Goal: Go to known website: Access a specific website the user already knows

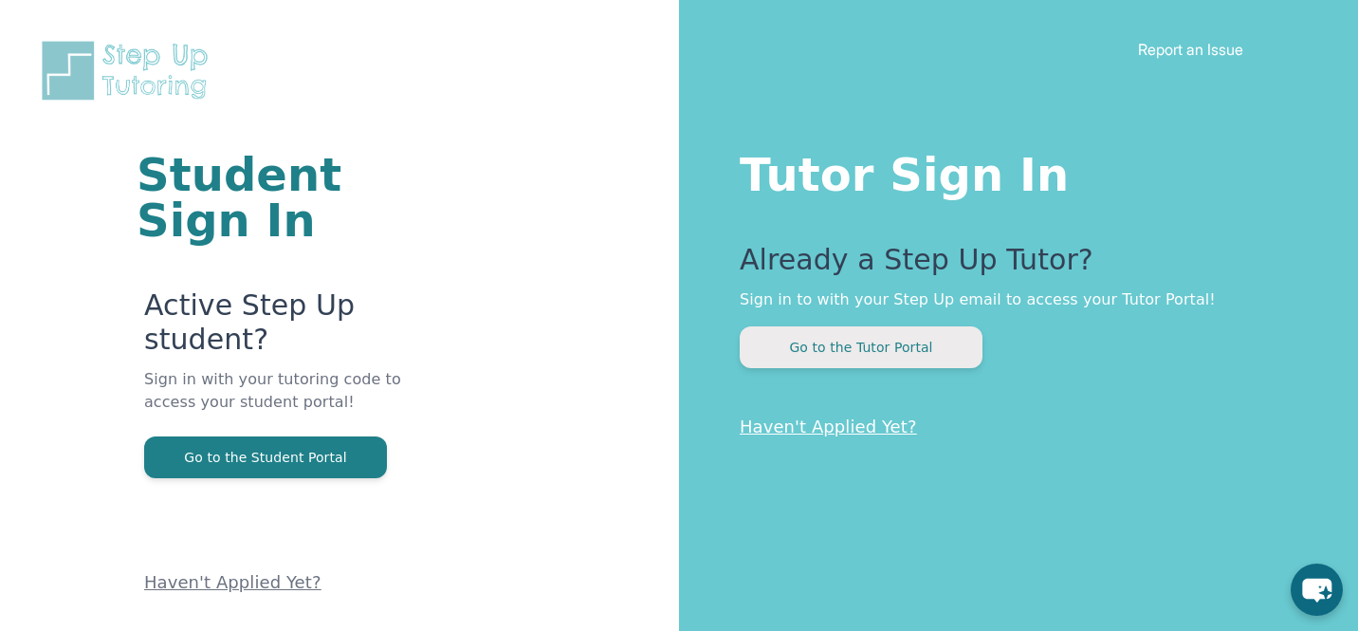
click at [823, 348] on button "Go to the Tutor Portal" at bounding box center [861, 347] width 243 height 42
